Goal: Find specific page/section: Find specific page/section

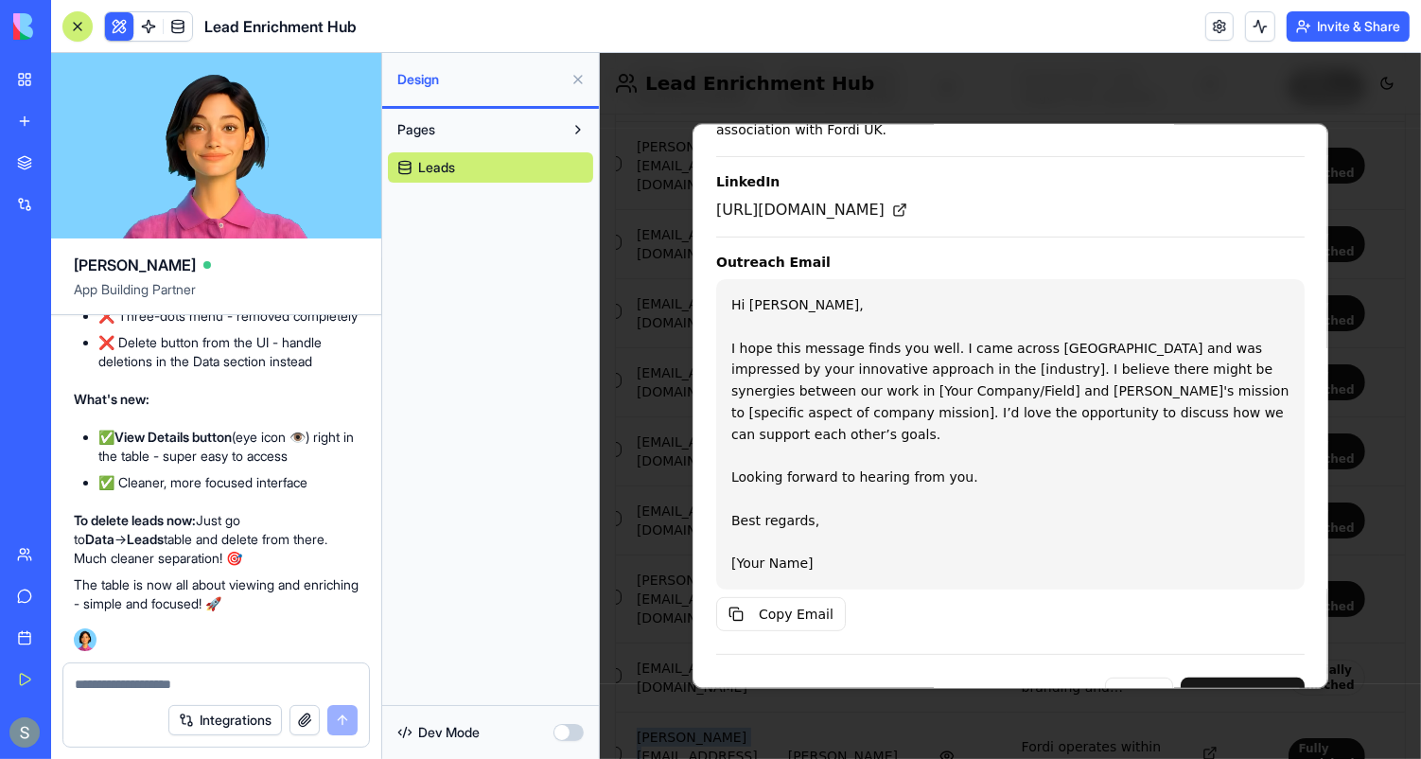
scroll to position [5353, 0]
click at [1135, 675] on button "Close" at bounding box center [1138, 694] width 68 height 38
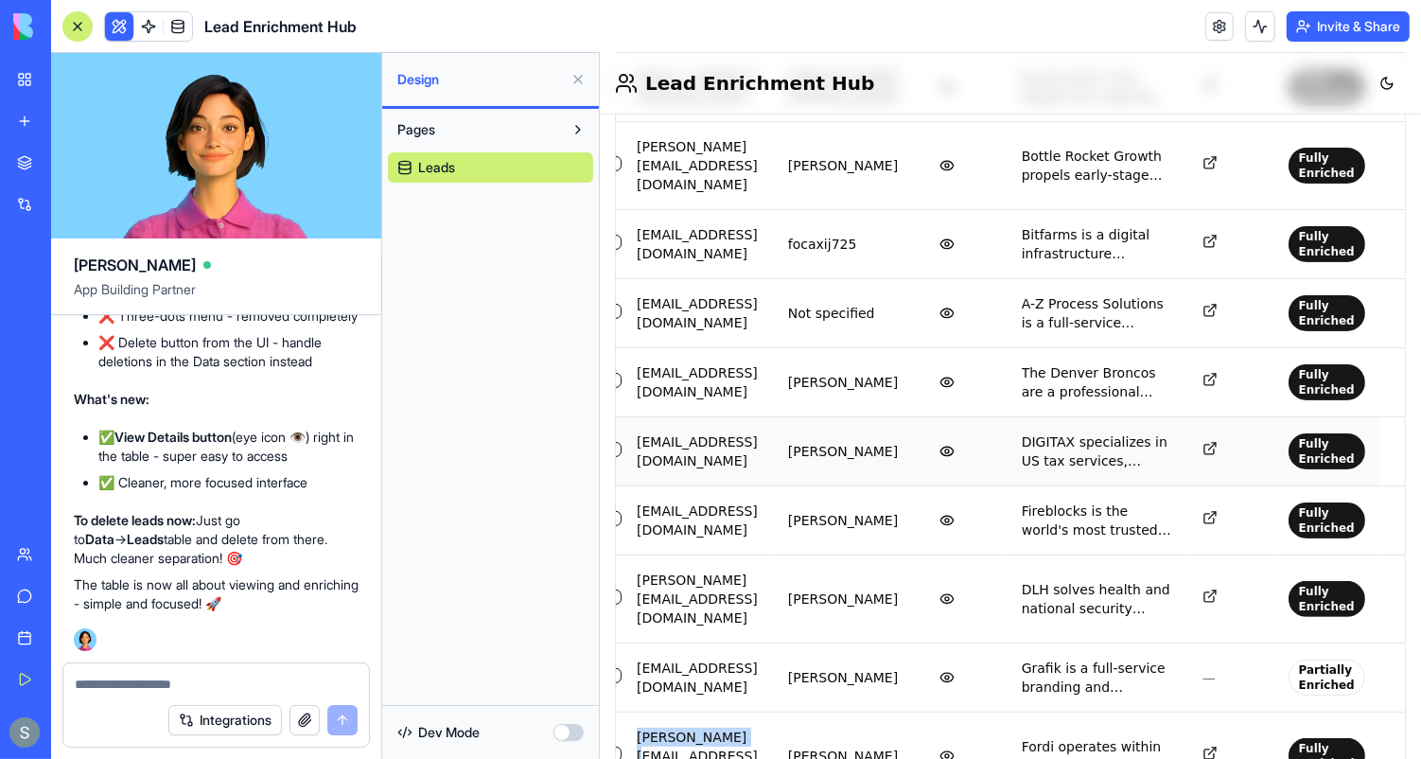
scroll to position [0, 0]
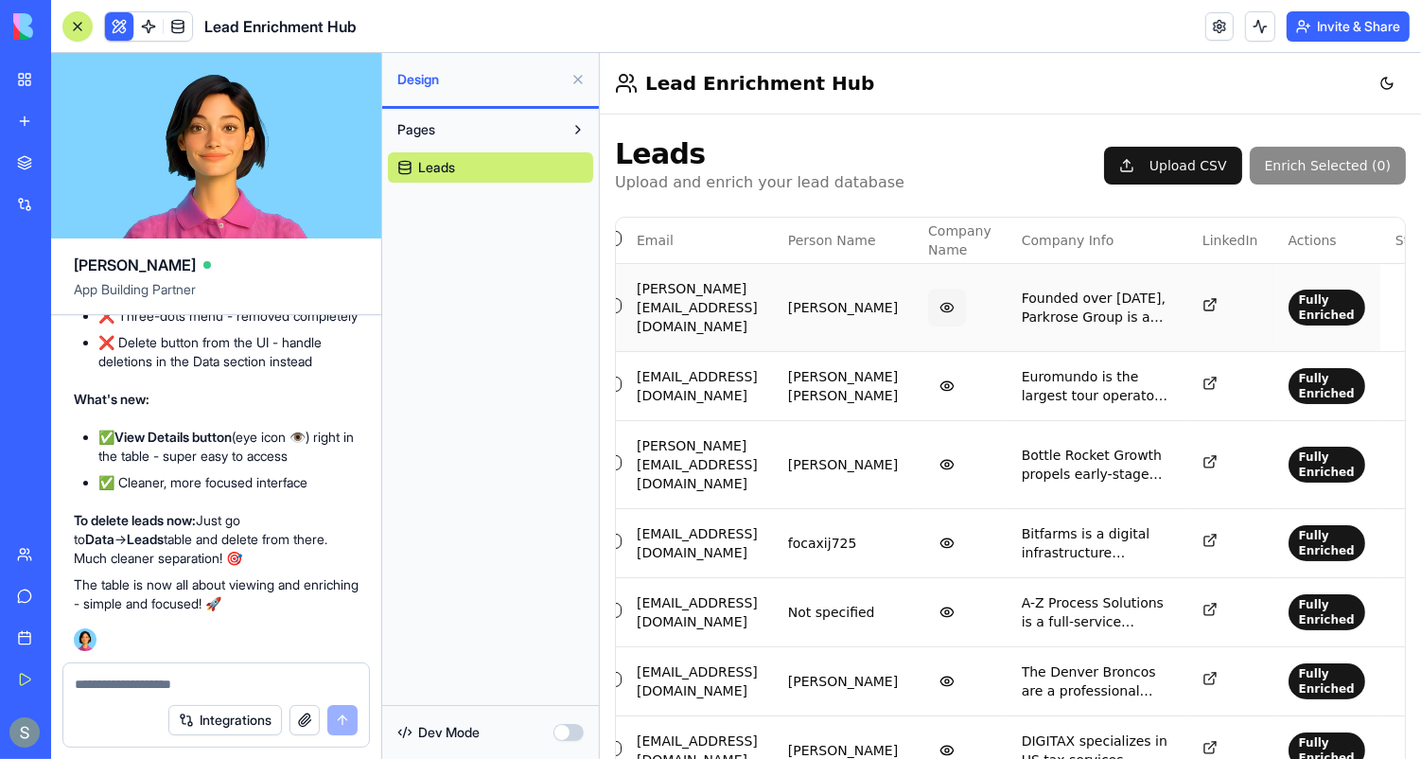
click at [965, 290] on button "View details" at bounding box center [946, 307] width 38 height 38
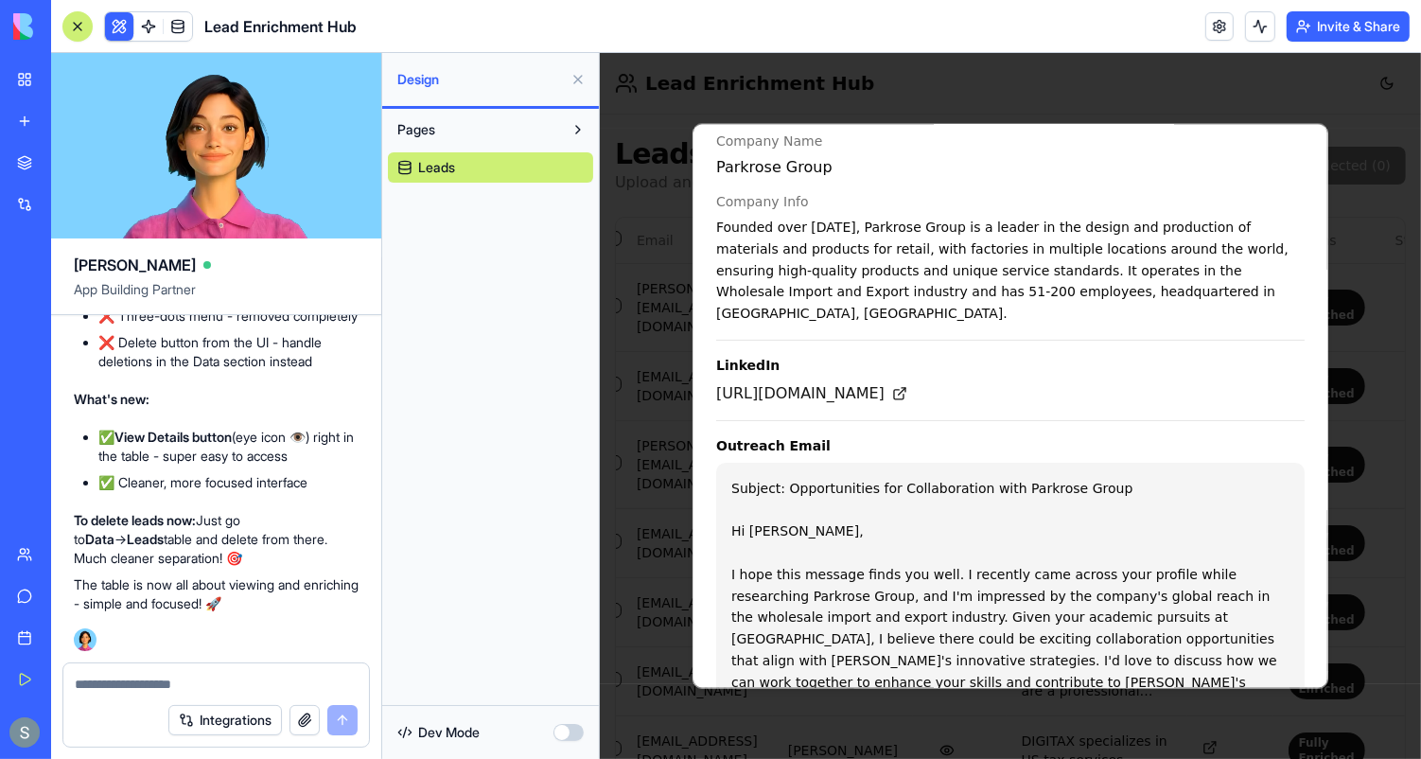
scroll to position [588, 0]
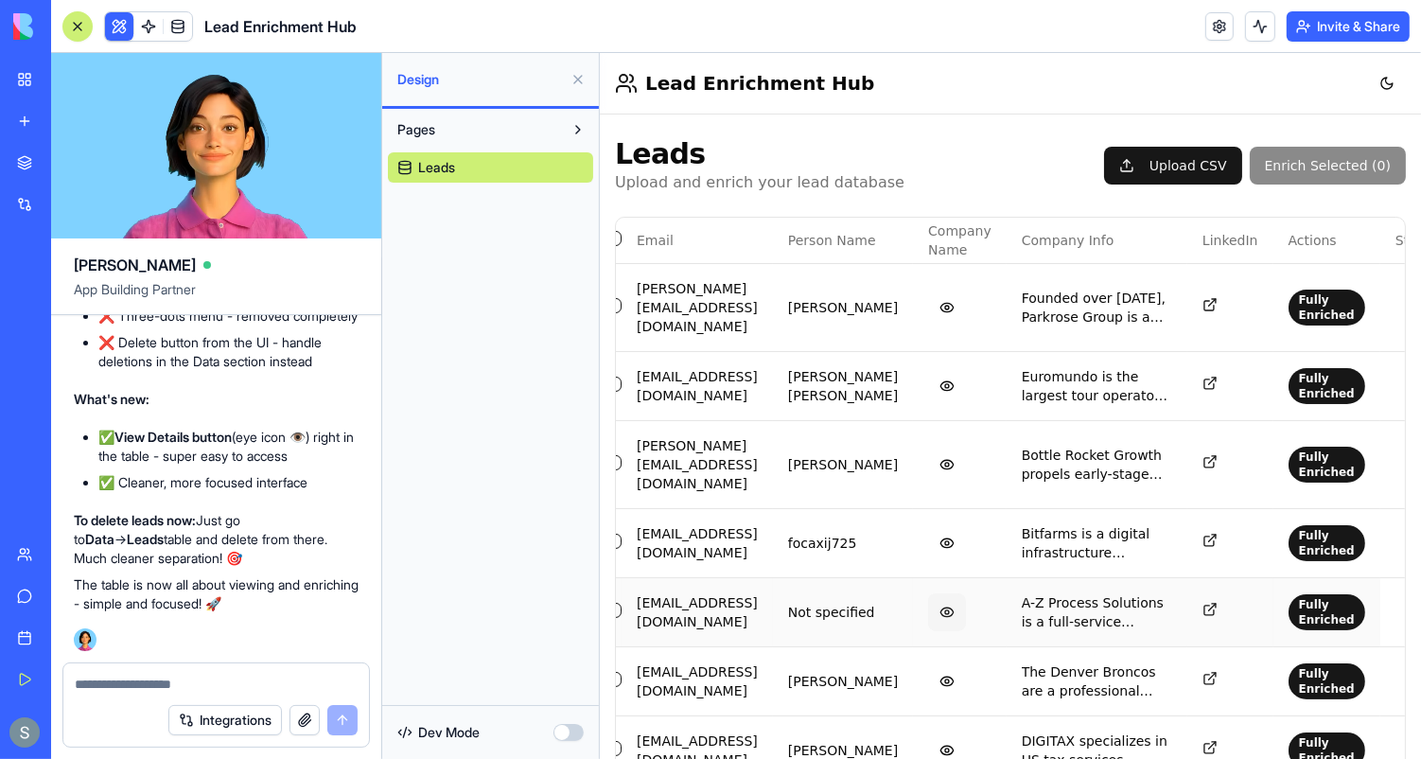
click at [965, 592] on button "View details" at bounding box center [946, 611] width 38 height 38
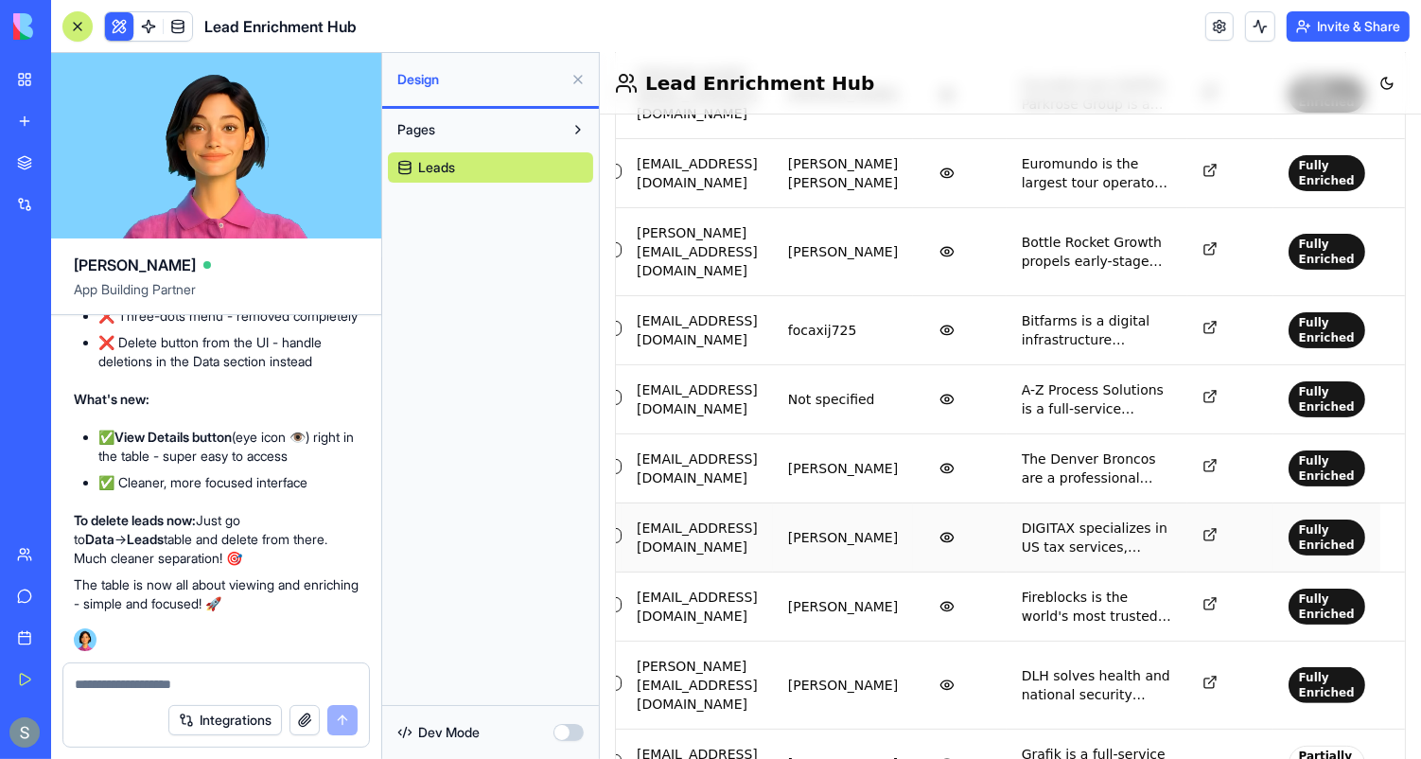
scroll to position [219, 0]
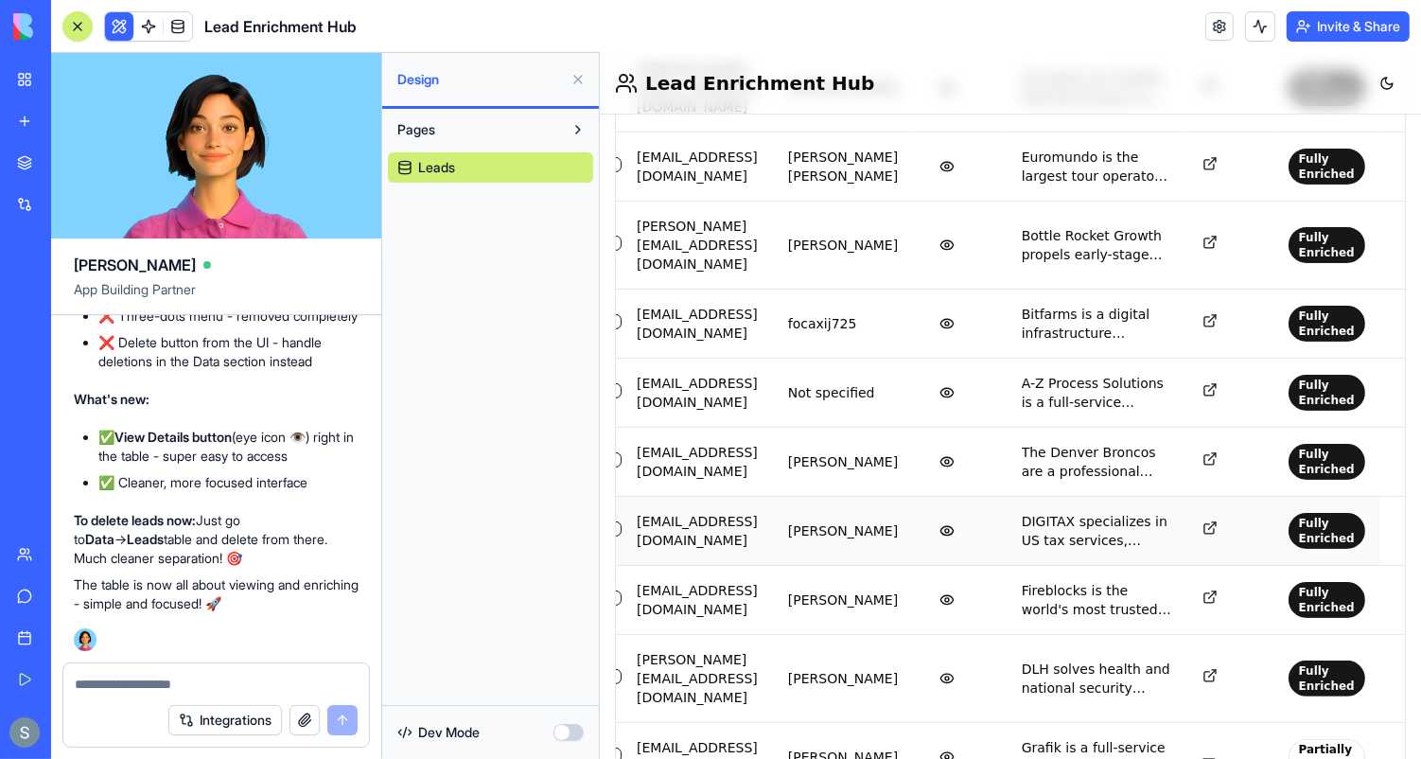
click at [1201, 519] on icon at bounding box center [1208, 526] width 15 height 15
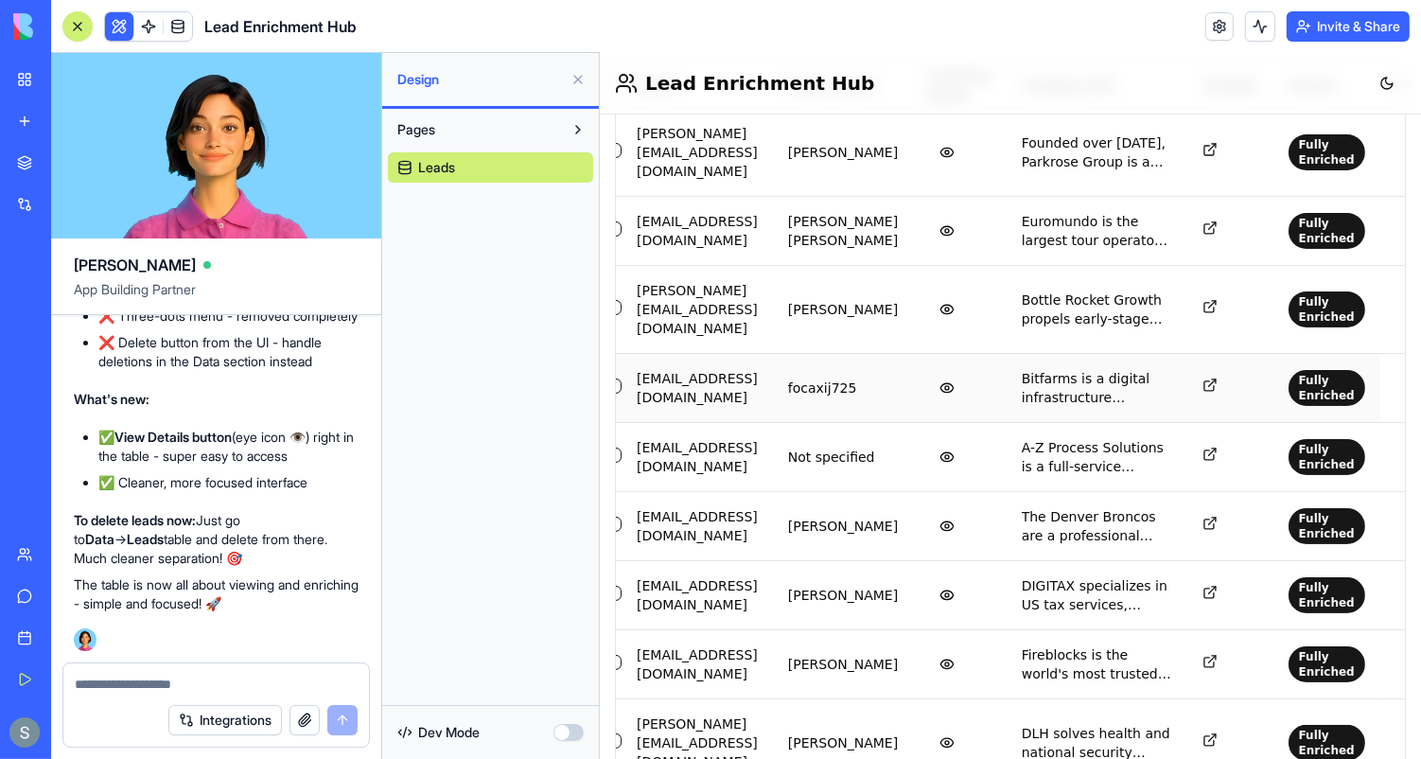
scroll to position [0, 0]
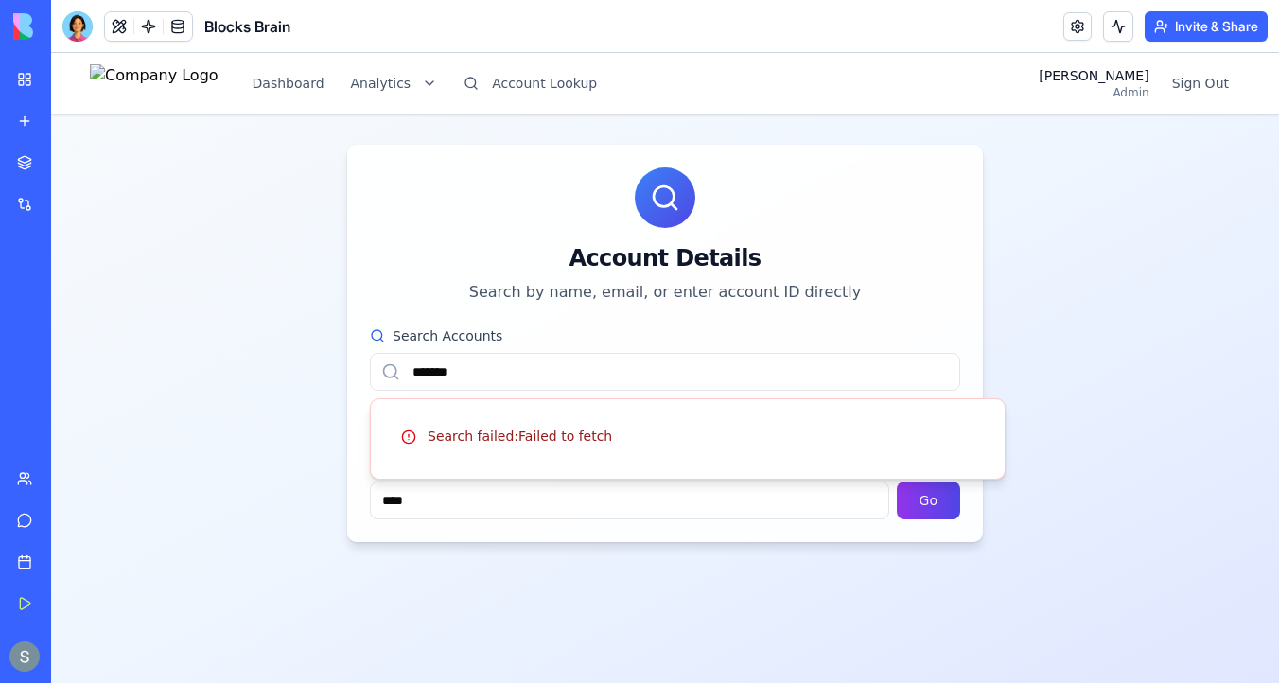
click at [519, 366] on input "*******" at bounding box center [665, 372] width 590 height 38
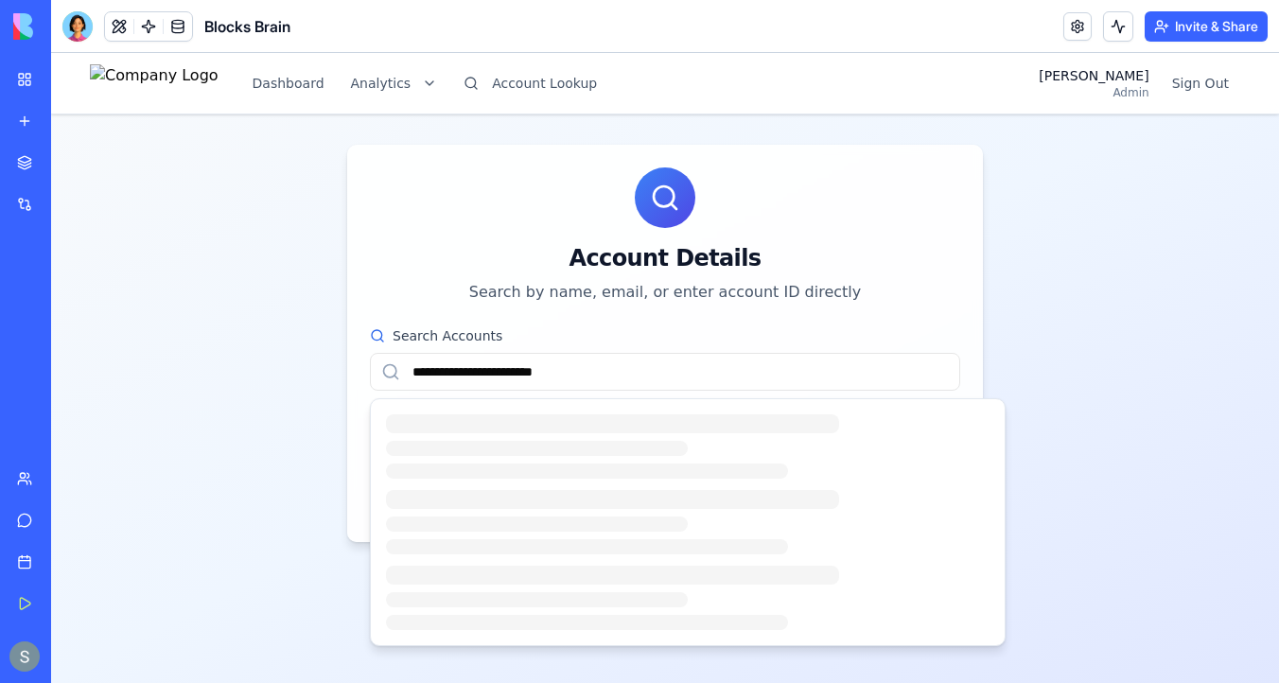
type input "**********"
